Goal: Ask a question

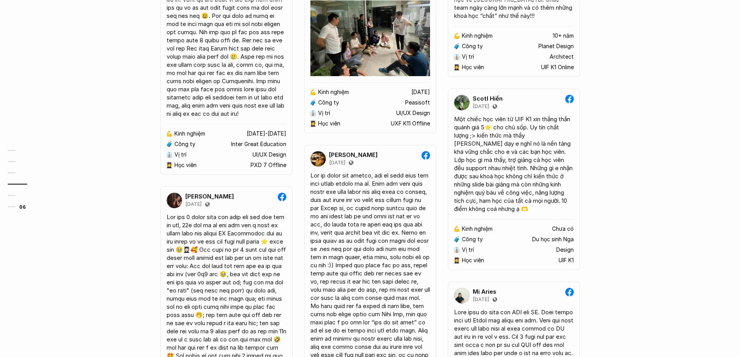
scroll to position [2361, 0]
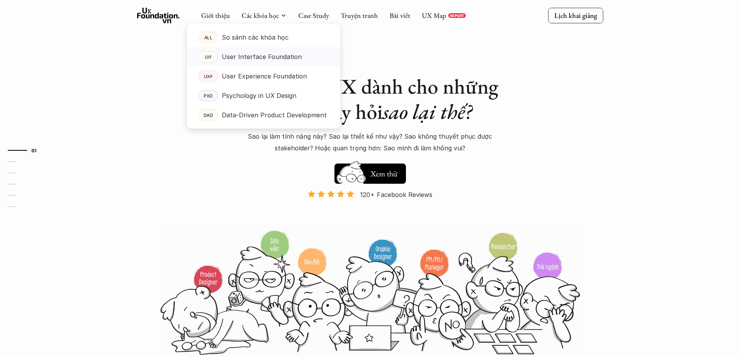
click at [238, 60] on p "User Interface Foundation" at bounding box center [262, 57] width 80 height 12
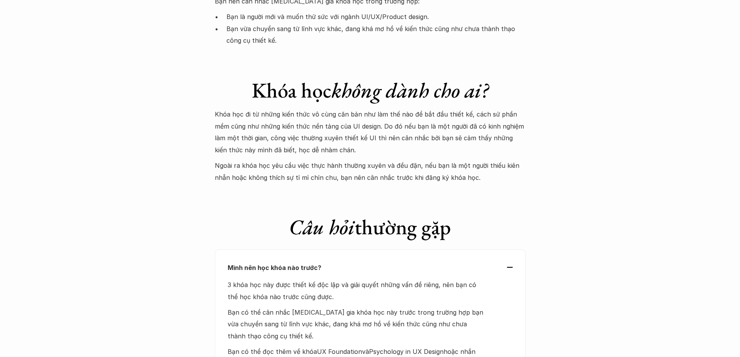
scroll to position [2336, 0]
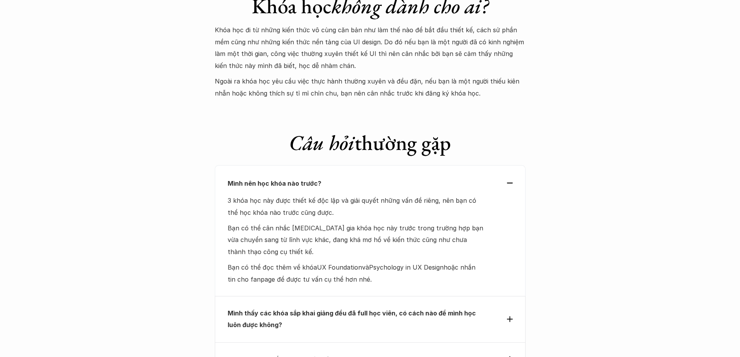
click at [512, 178] on div "Mình nên học khóa nào trước?" at bounding box center [370, 184] width 285 height 12
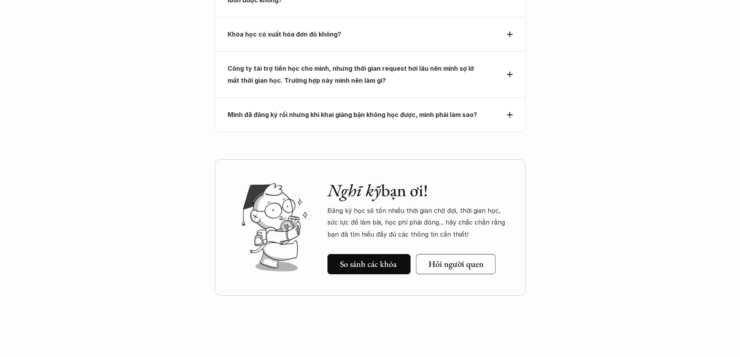
scroll to position [2569, 0]
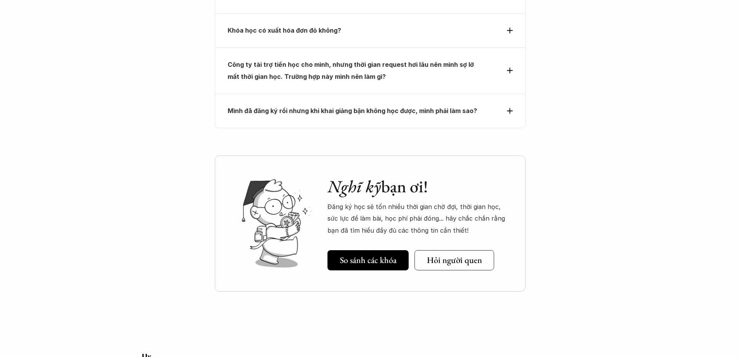
click at [413, 107] on strong "Mình đã đăng ký rồi nhưng khi khai giảng bận không học được, mình phải làm sao?" at bounding box center [353, 111] width 250 height 8
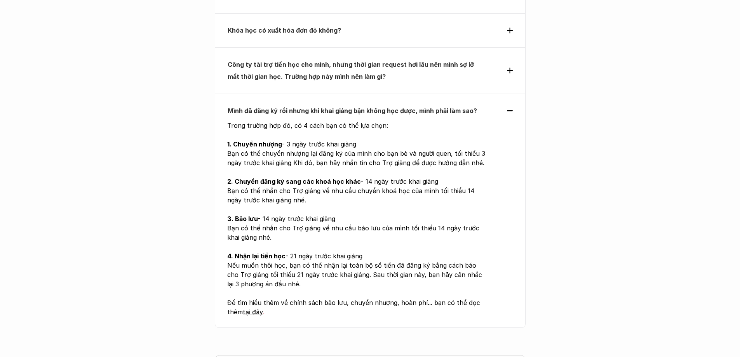
click at [415, 107] on strong "Mình đã đăng ký rồi nhưng khi khai giảng bận không học được, mình phải làm sao?" at bounding box center [353, 111] width 250 height 8
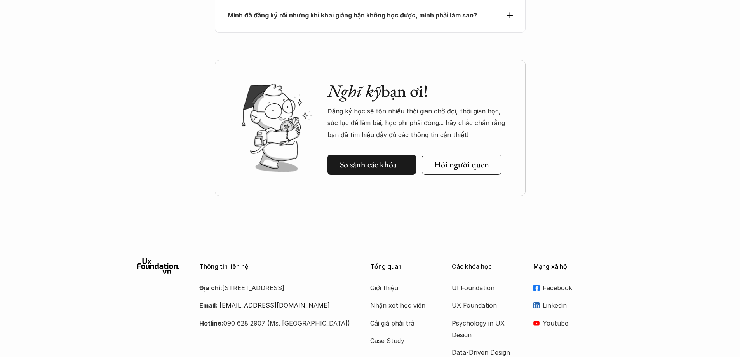
scroll to position [2675, 0]
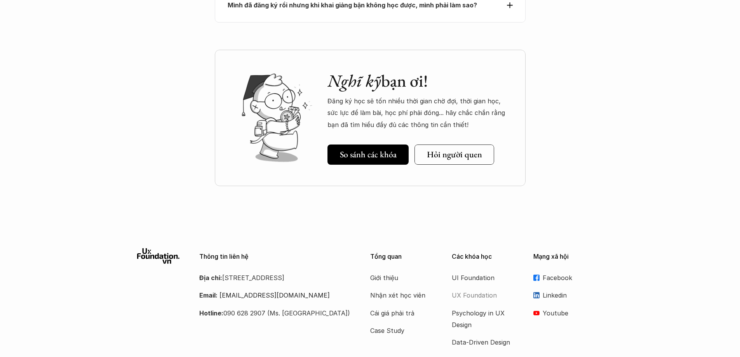
click at [471, 290] on p "UX Foundation" at bounding box center [483, 296] width 62 height 12
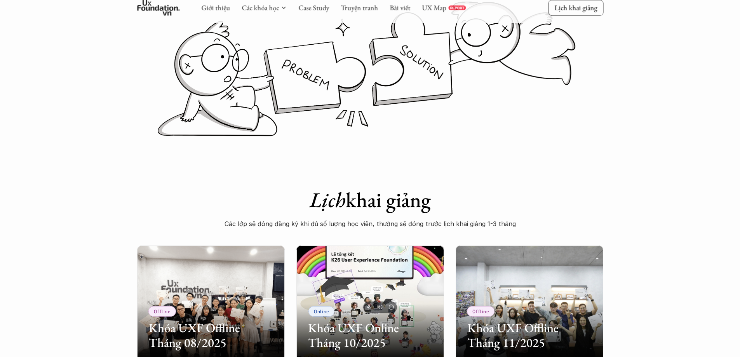
scroll to position [350, 0]
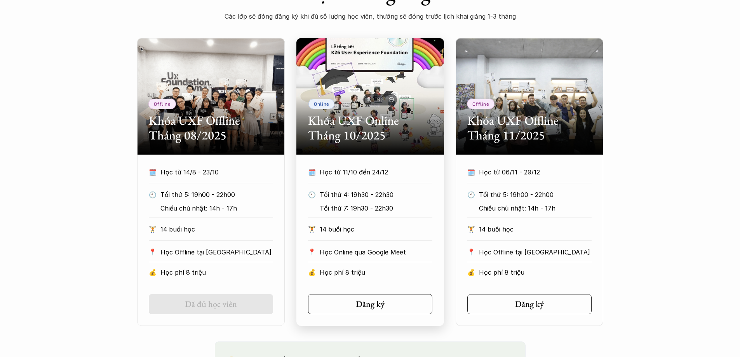
drag, startPoint x: 366, startPoint y: 121, endPoint x: 370, endPoint y: 122, distance: 4.1
click at [366, 122] on h2 "Khóa UXF Online Tháng 10/2025" at bounding box center [370, 128] width 124 height 30
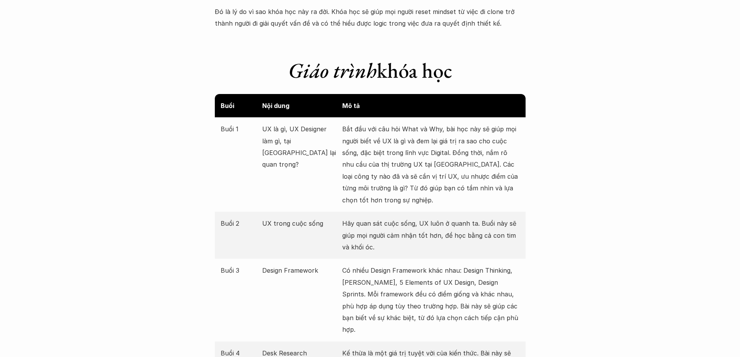
scroll to position [848, 0]
